Goal: Information Seeking & Learning: Check status

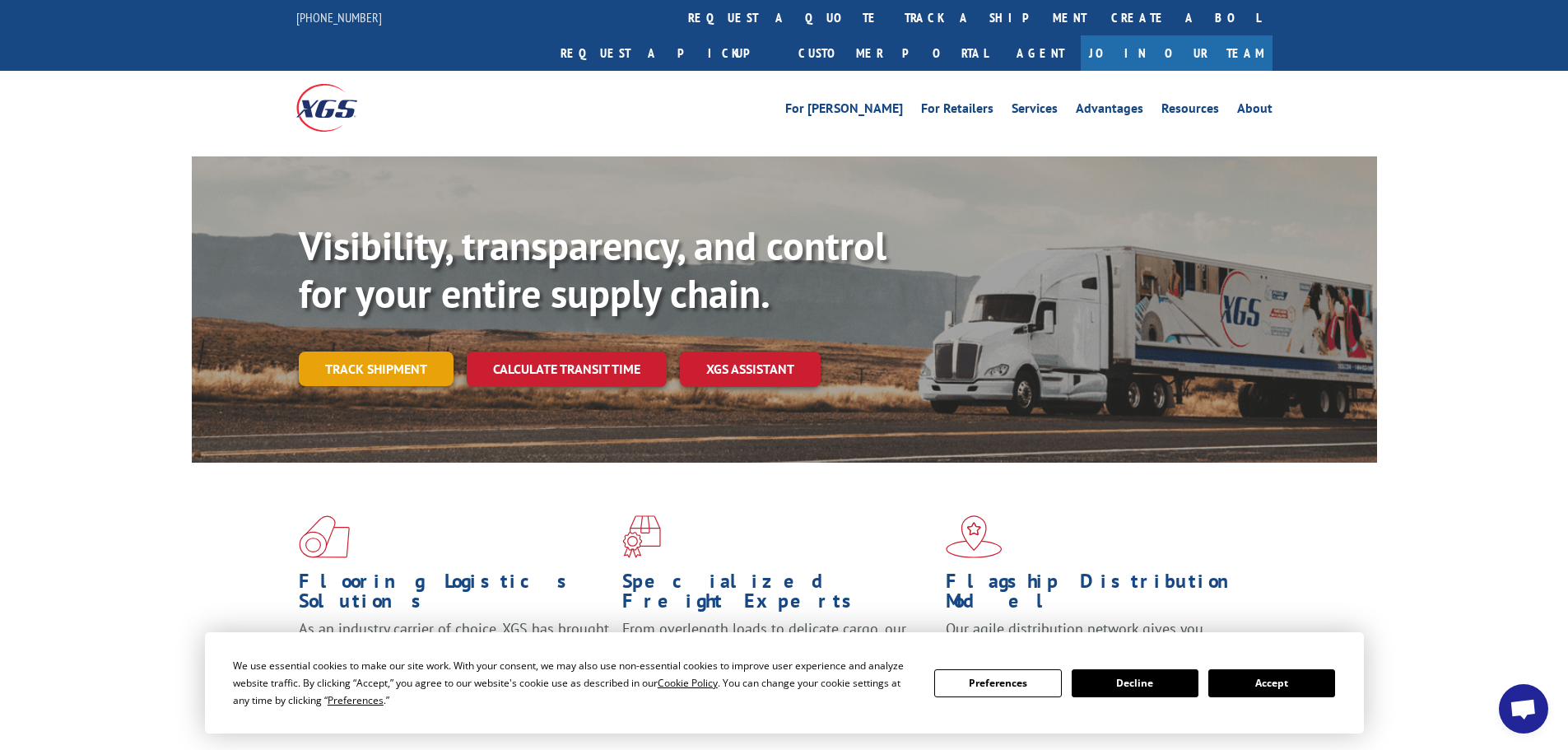
click at [331, 352] on link "Track shipment" at bounding box center [376, 368] width 155 height 34
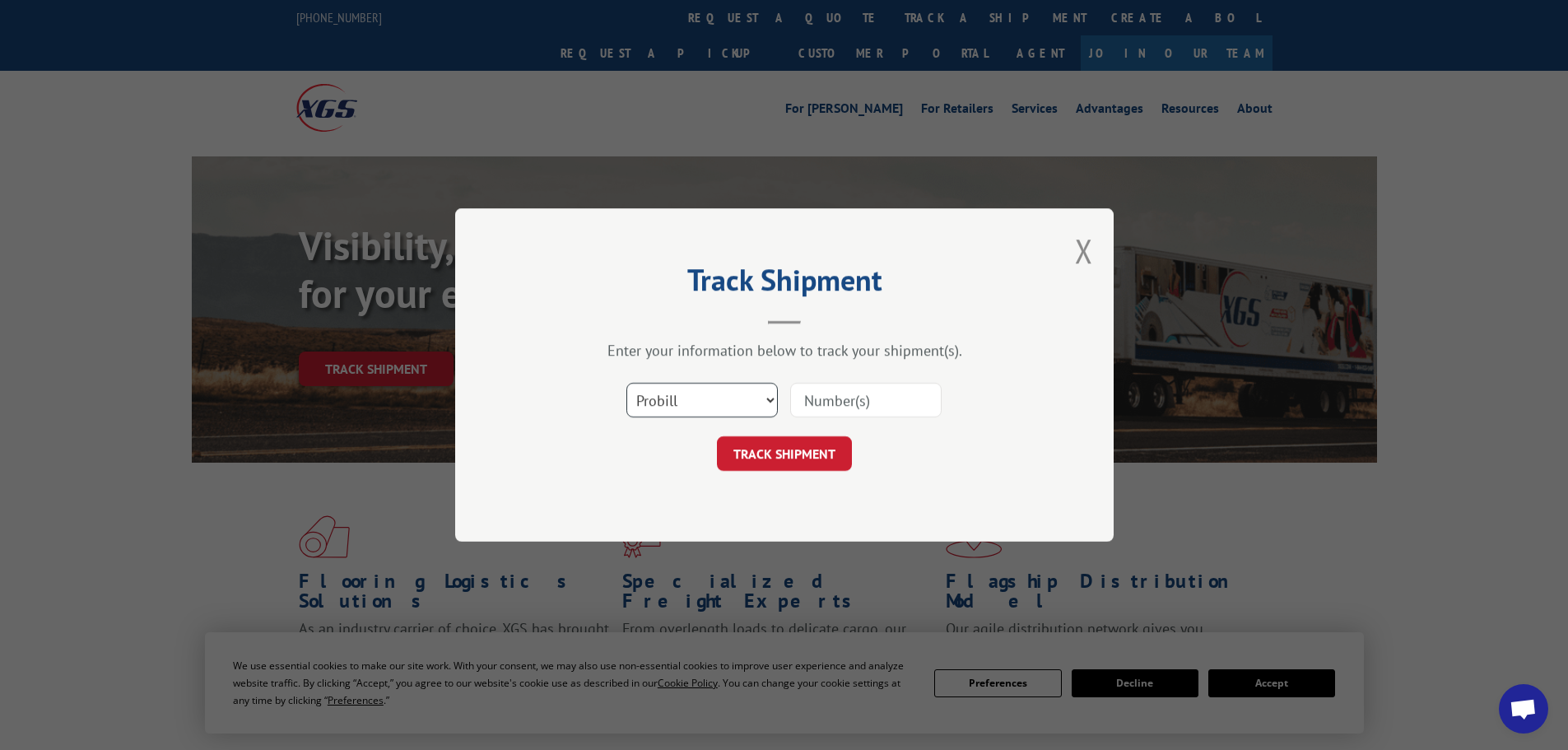
click at [773, 399] on select "Select category... Probill BOL PO" at bounding box center [702, 399] width 152 height 34
select select "bol"
click at [626, 383] on select "Select category... Probill BOL PO" at bounding box center [702, 399] width 152 height 34
click at [843, 400] on input at bounding box center [865, 399] width 152 height 34
paste input "2870761"
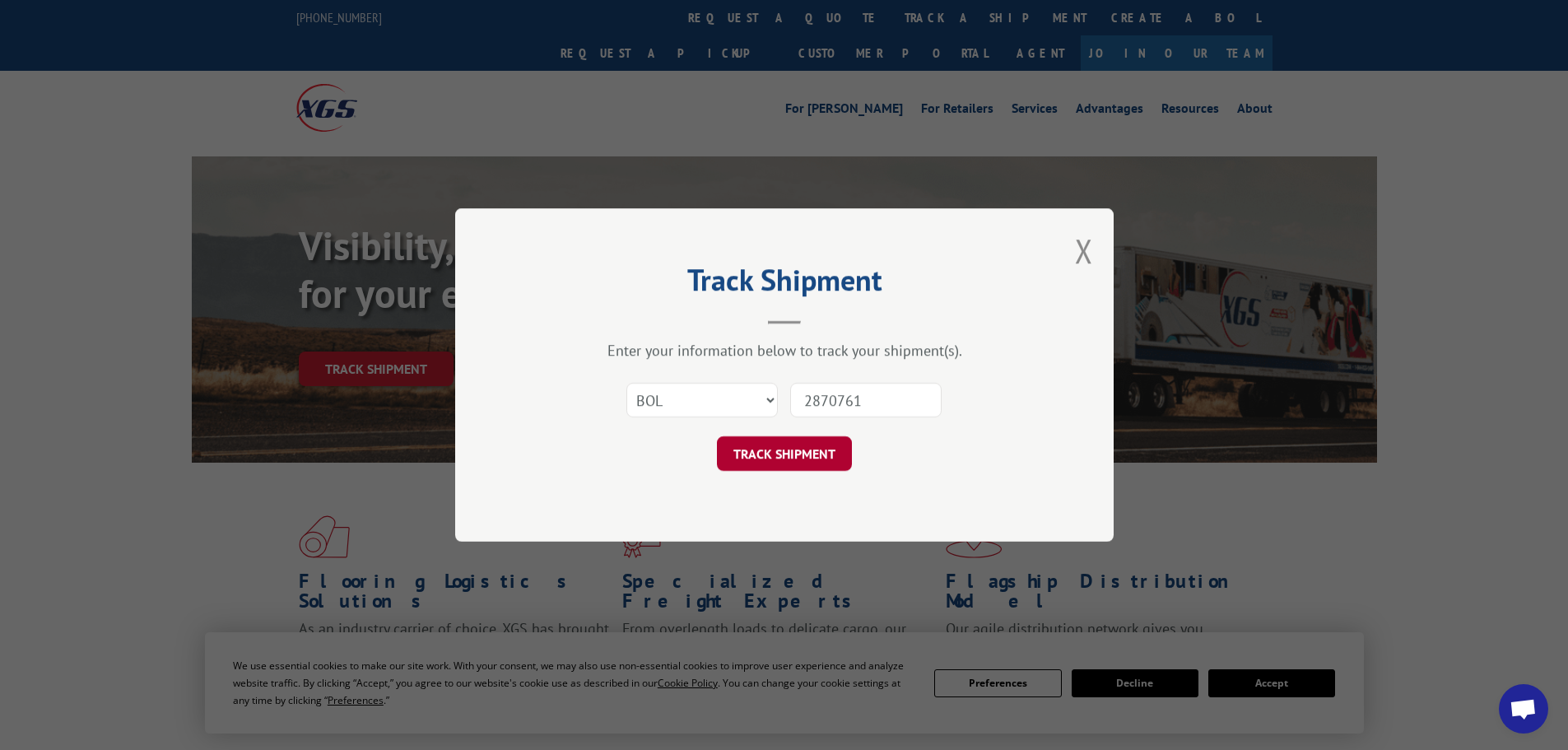
type input "2870761"
click at [785, 449] on button "TRACK SHIPMENT" at bounding box center [784, 453] width 135 height 34
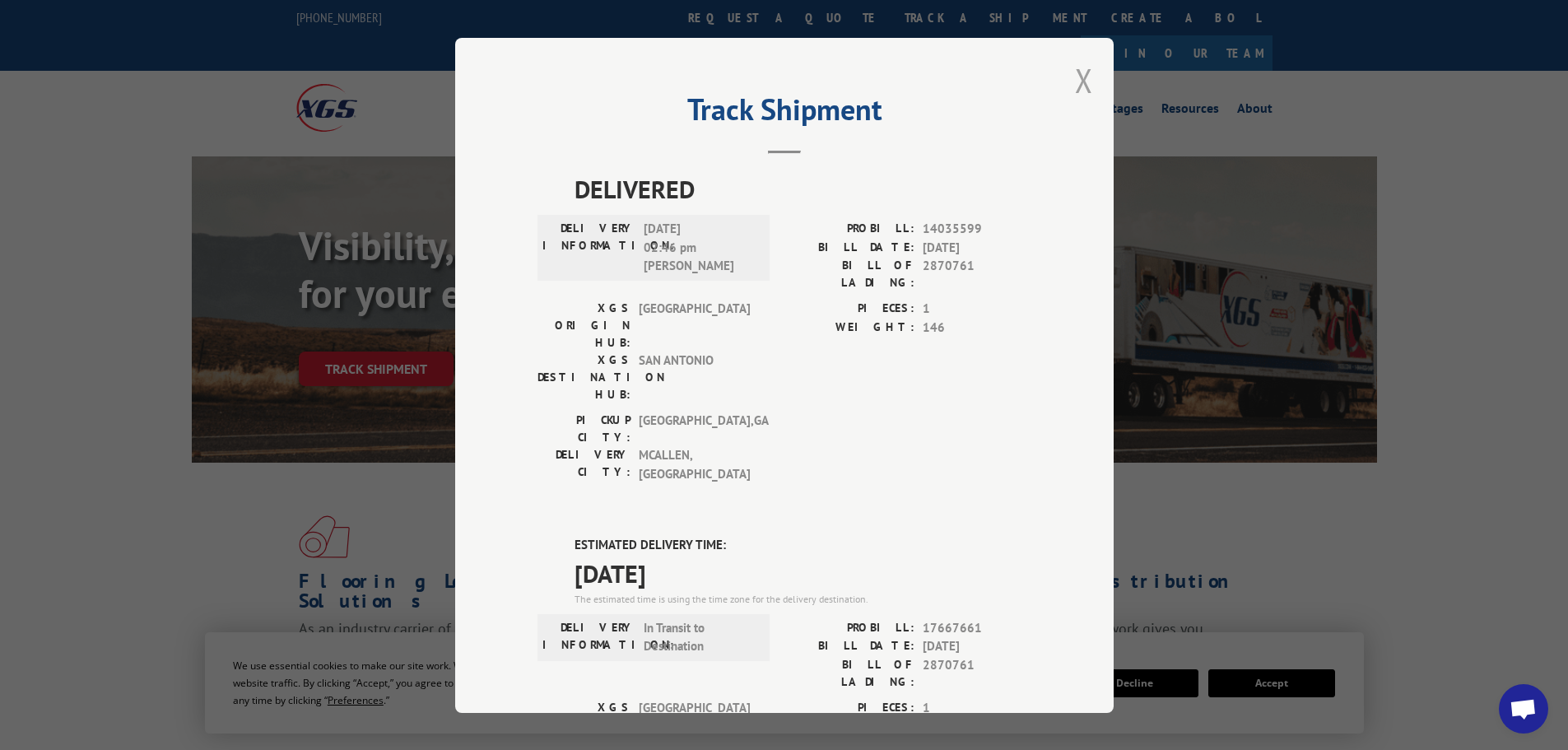
click at [1077, 80] on button "Close modal" at bounding box center [1084, 80] width 18 height 44
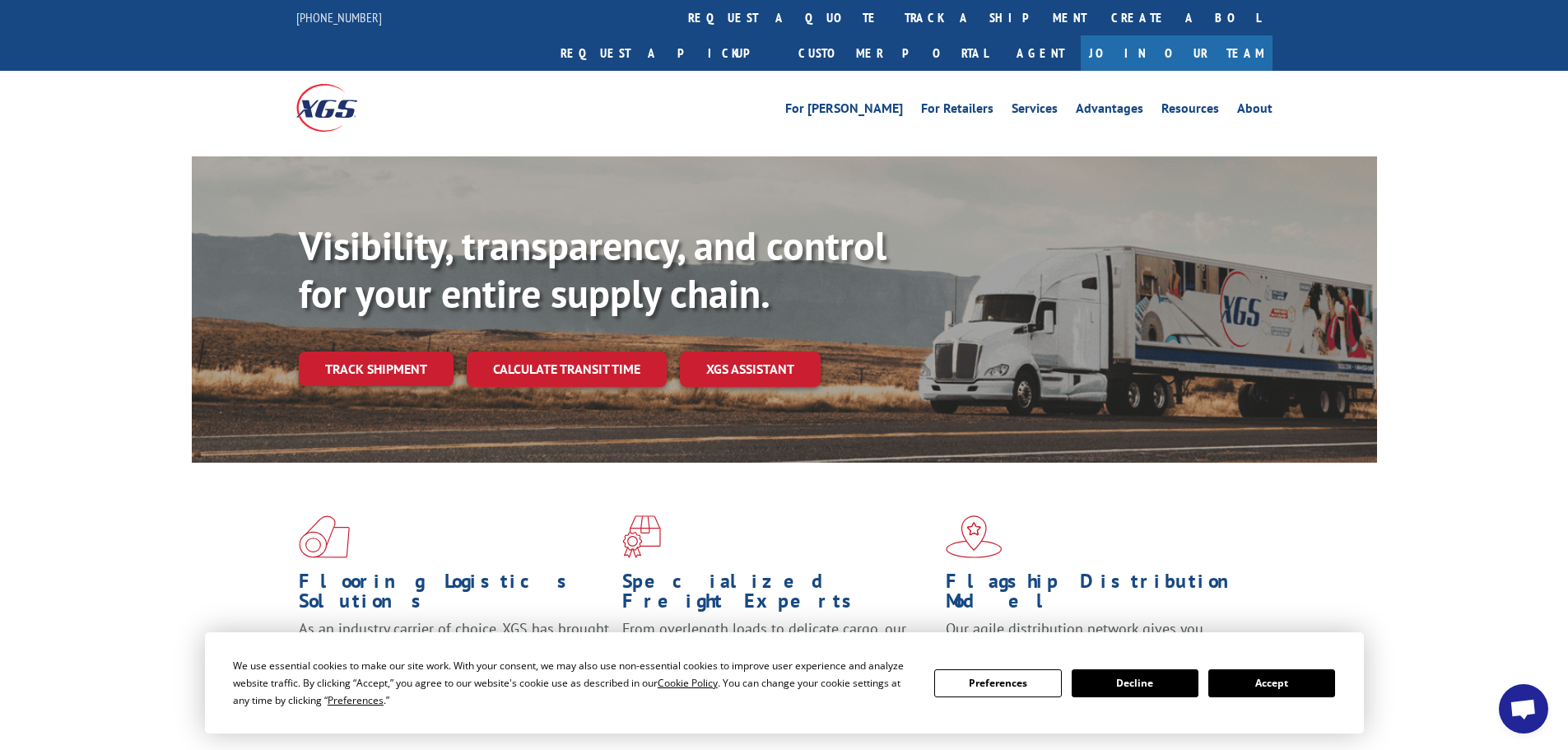
click at [1469, 184] on div "Visibility, transparency, and control for your entire supply chain. Track shipm…" at bounding box center [784, 326] width 1568 height 339
